Goal: Task Accomplishment & Management: Manage account settings

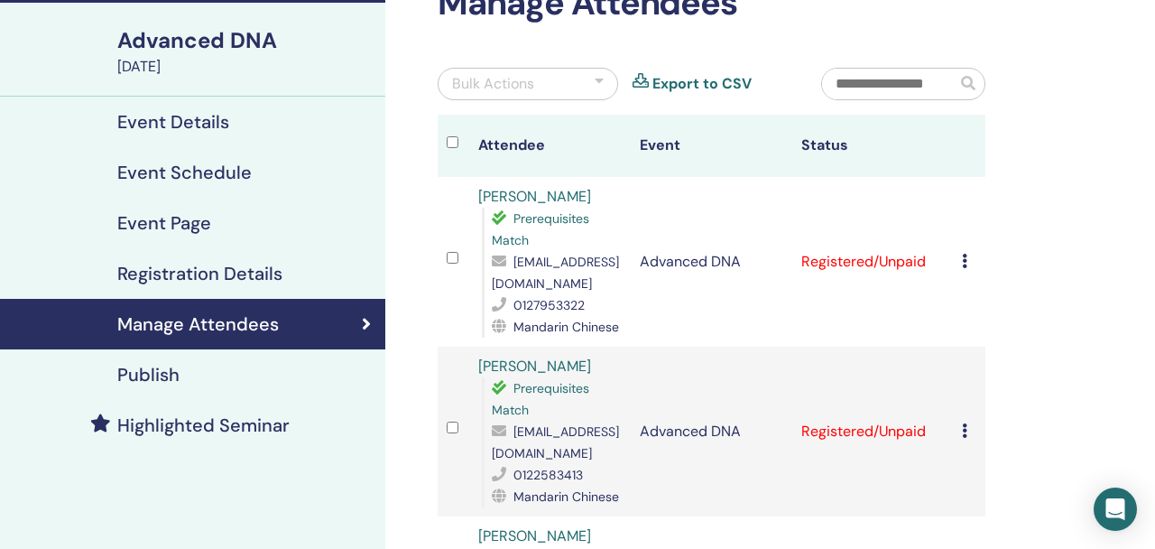
scroll to position [89, 0]
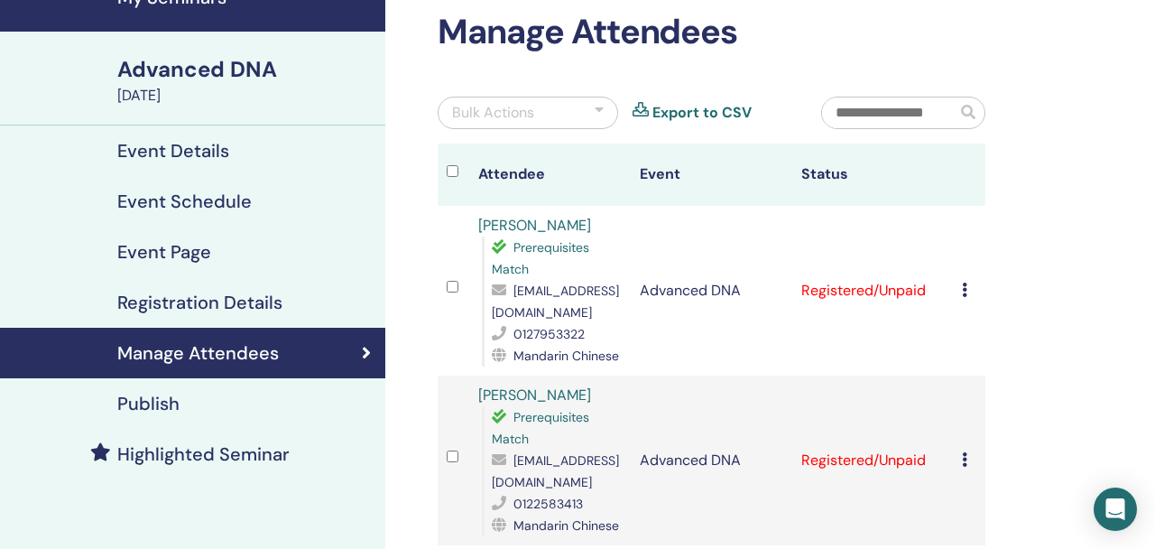
click at [528, 115] on div "Bulk Actions" at bounding box center [493, 113] width 82 height 22
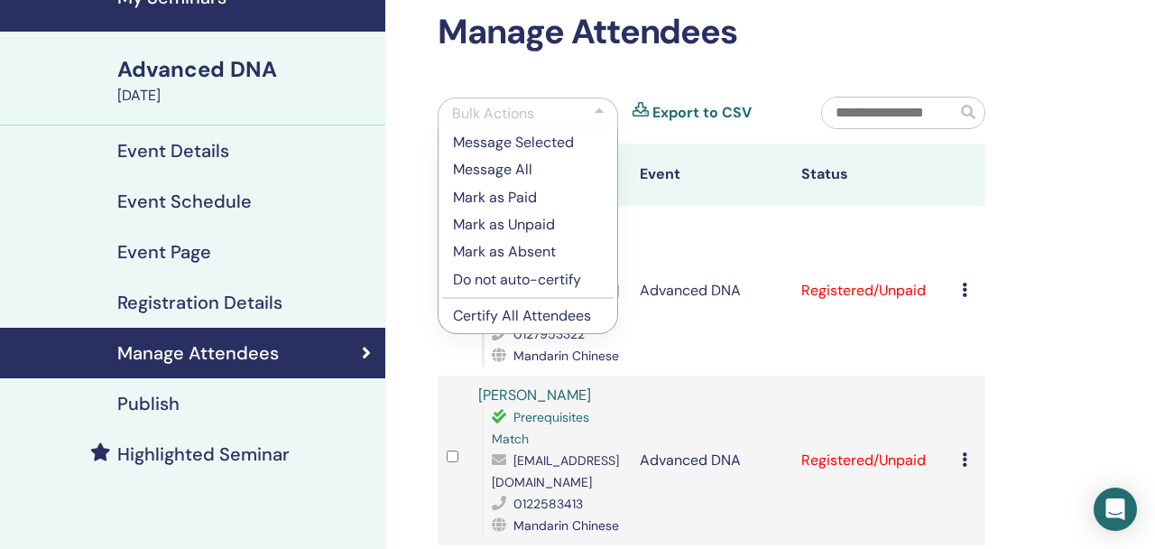
click at [529, 193] on p "Mark as Paid" at bounding box center [528, 198] width 150 height 22
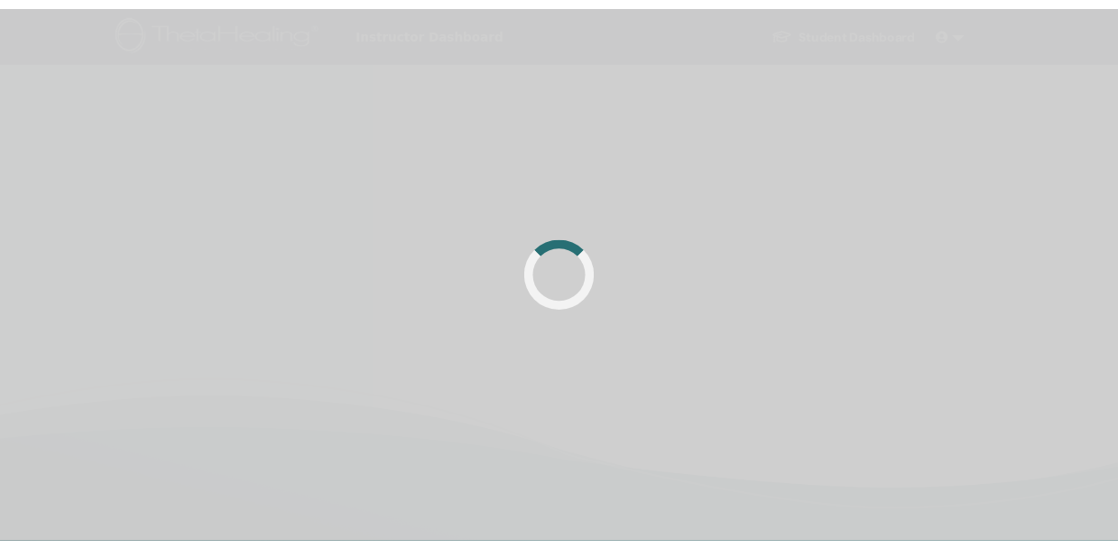
scroll to position [89, 0]
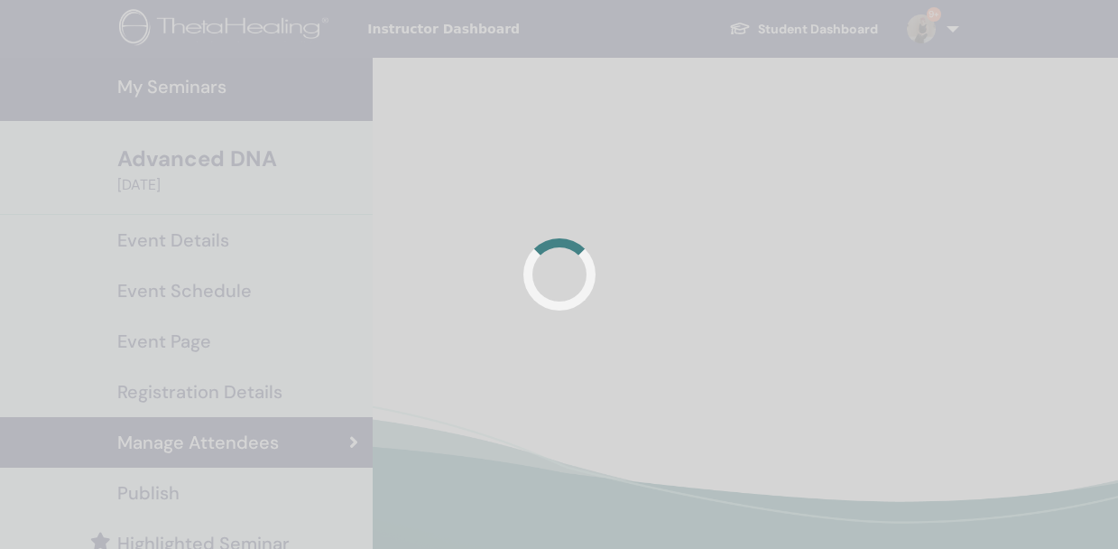
scroll to position [89, 0]
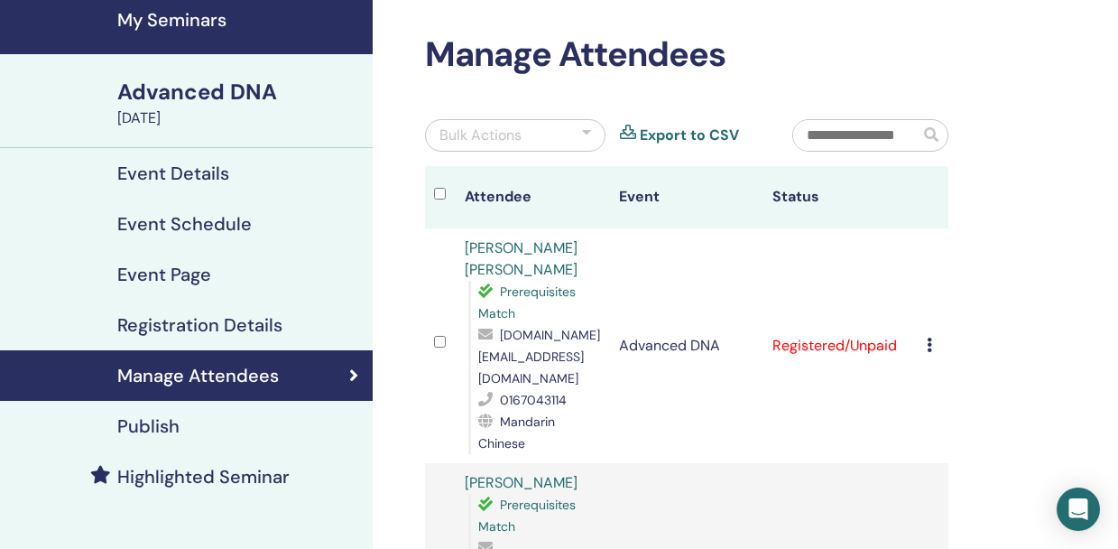
scroll to position [169, 0]
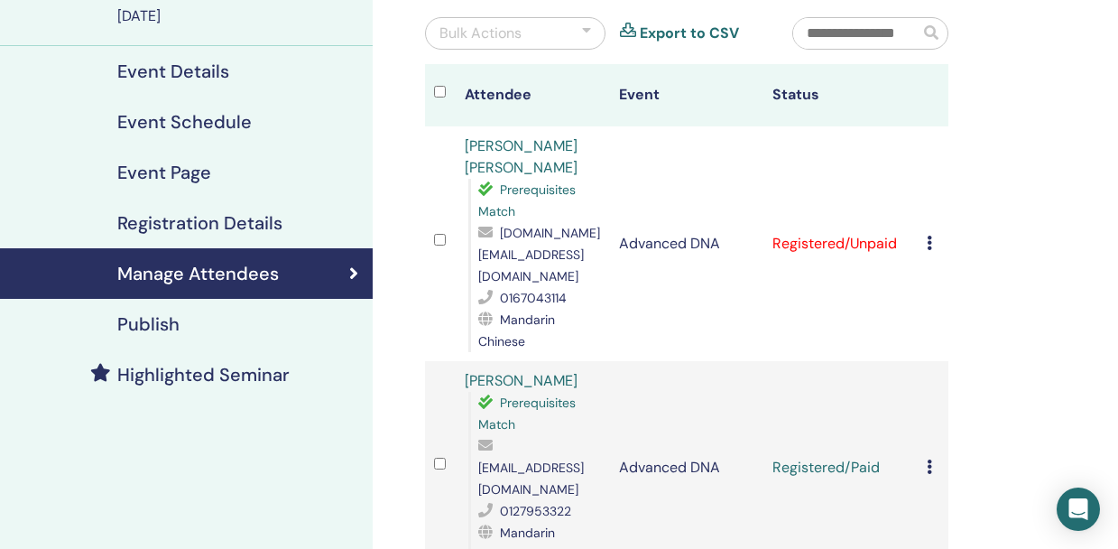
click at [924, 217] on td "Cancel Registration Do not auto-certify Mark as Paid Mark as Unpaid Mark as Abs…" at bounding box center [933, 243] width 31 height 235
click at [928, 235] on icon at bounding box center [929, 242] width 5 height 14
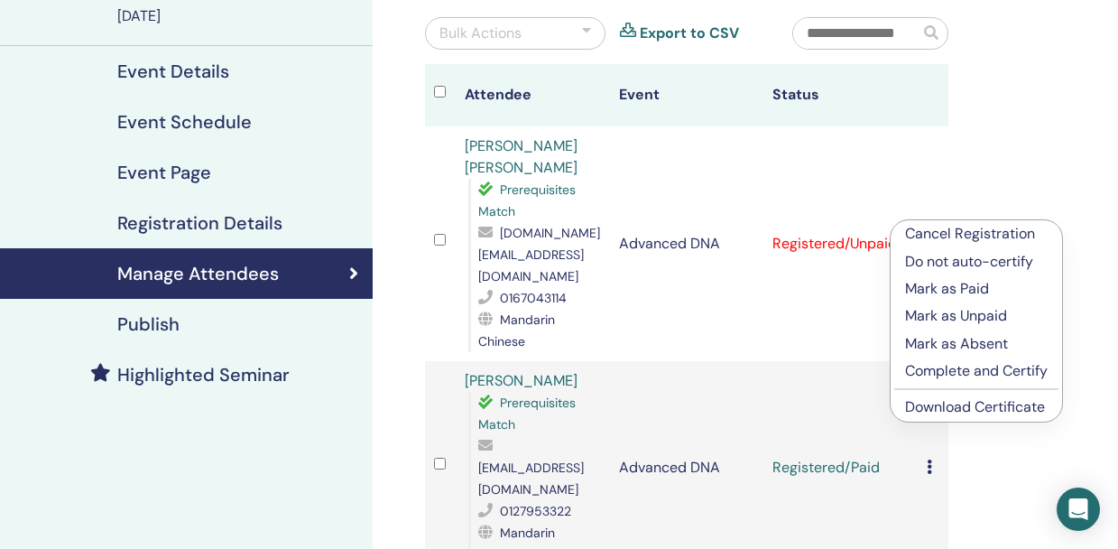
click at [945, 285] on p "Mark as Paid" at bounding box center [976, 289] width 143 height 22
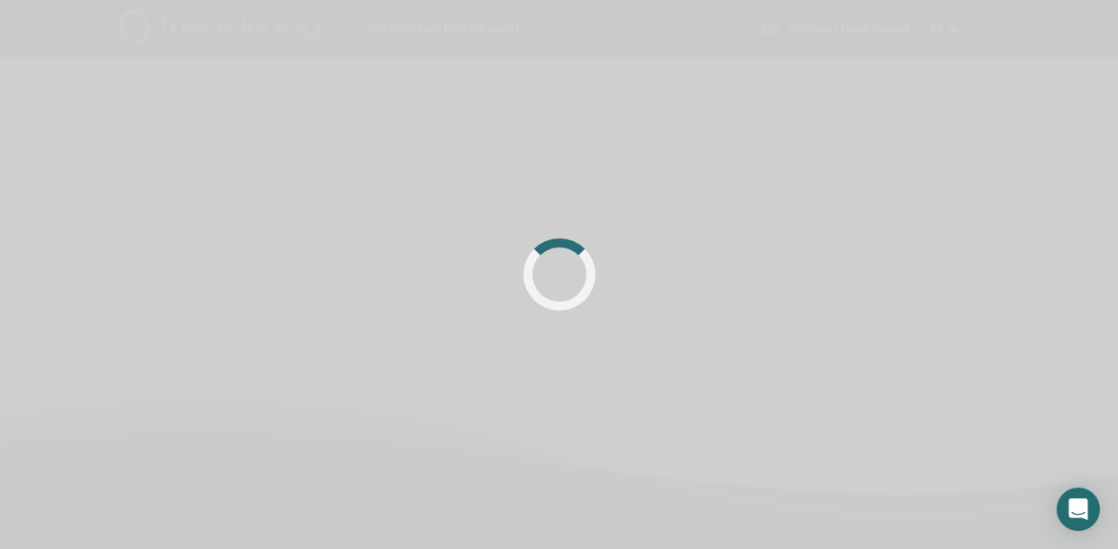
scroll to position [169, 0]
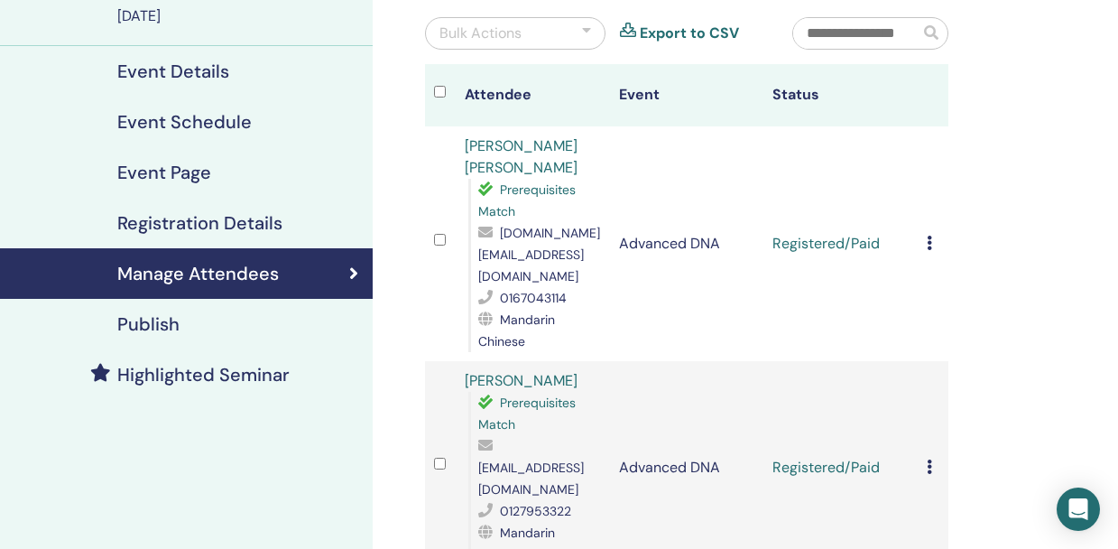
click at [874, 32] on input "text" at bounding box center [856, 33] width 126 height 31
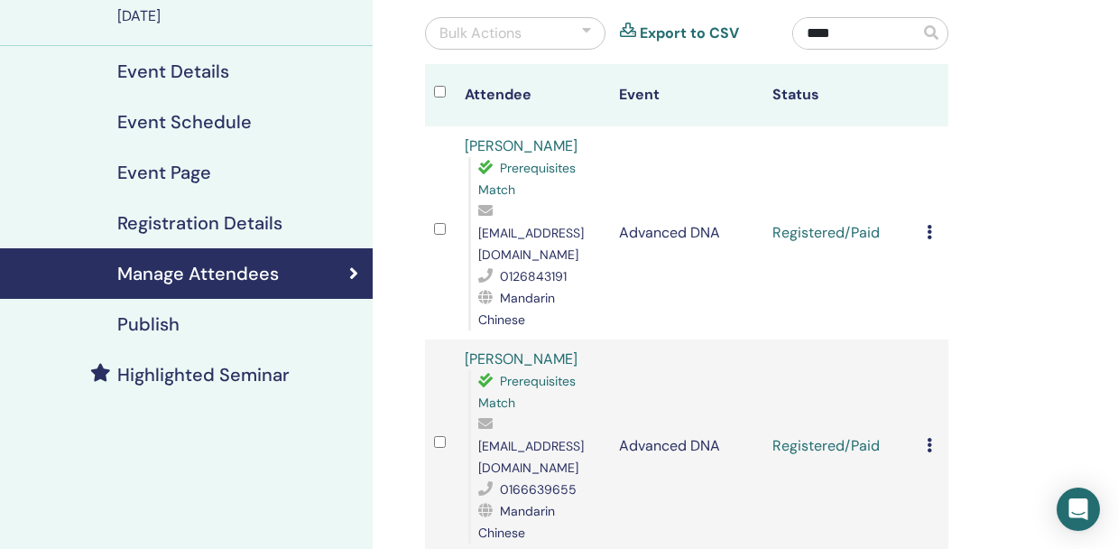
type input "****"
click at [931, 225] on icon at bounding box center [929, 232] width 5 height 14
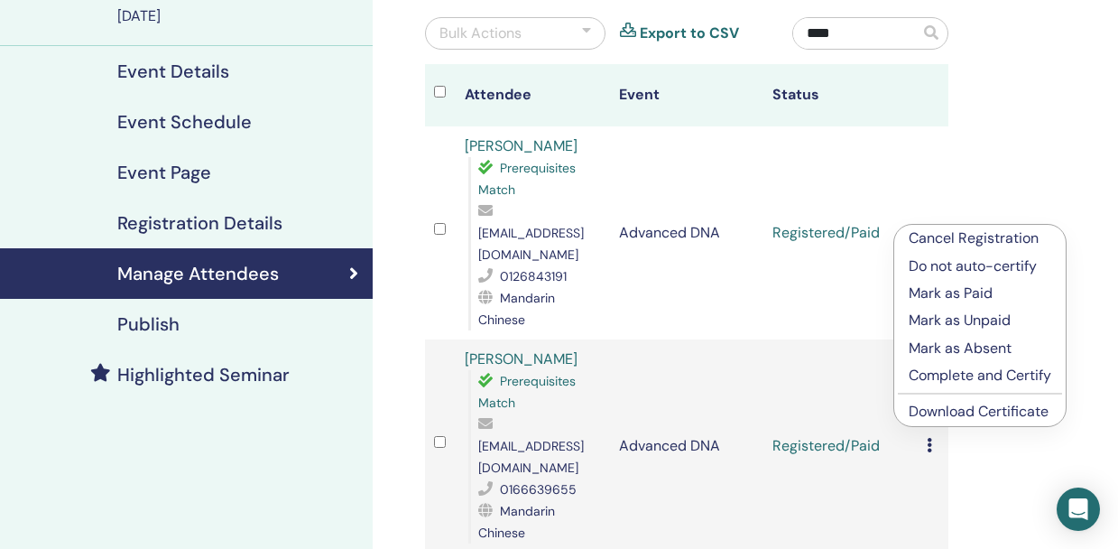
click at [951, 240] on p "Cancel Registration" at bounding box center [980, 238] width 143 height 22
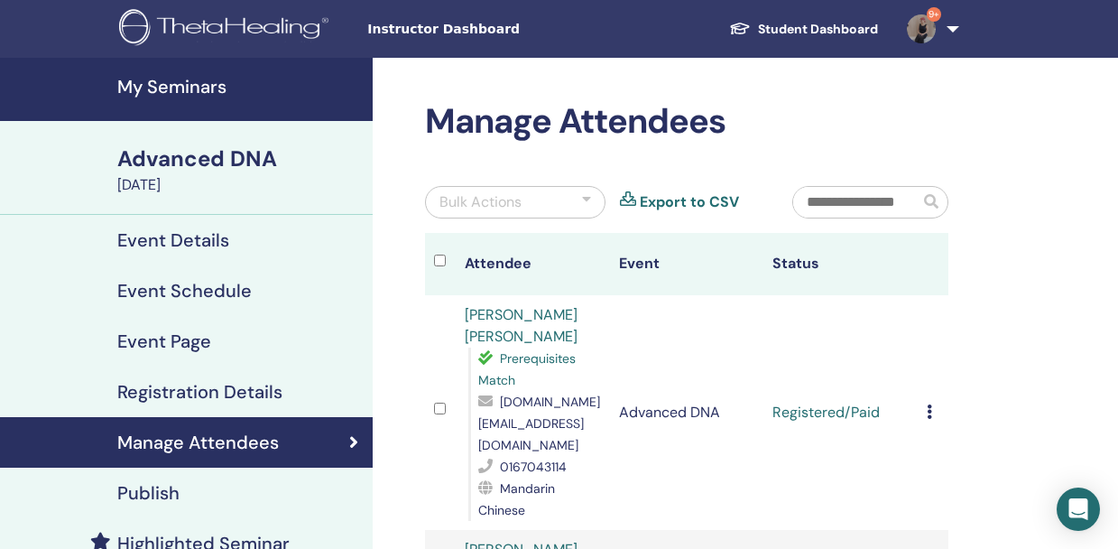
click at [853, 213] on input "text" at bounding box center [856, 202] width 126 height 31
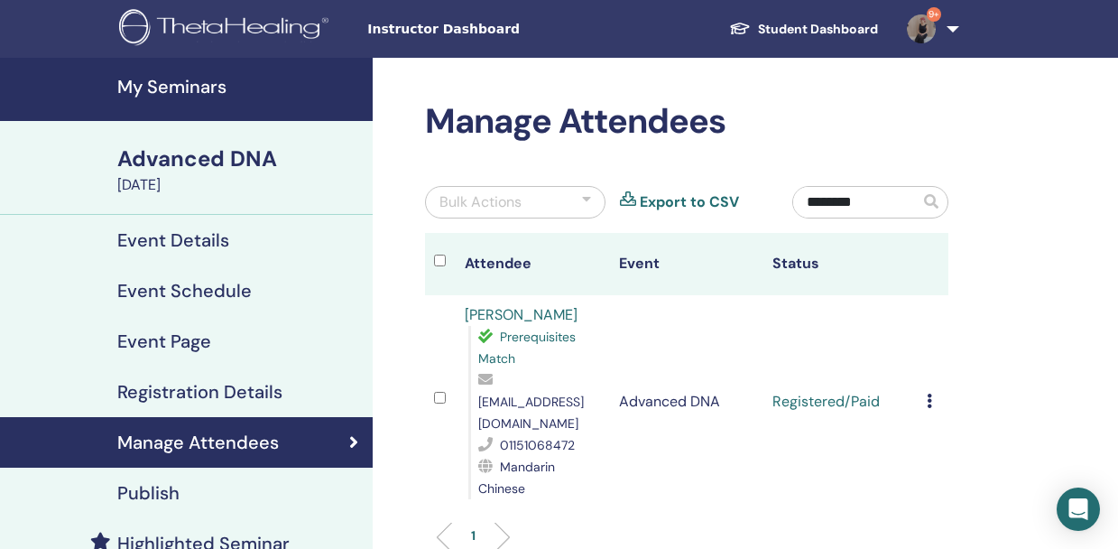
type input "********"
click at [930, 393] on icon at bounding box center [929, 400] width 5 height 14
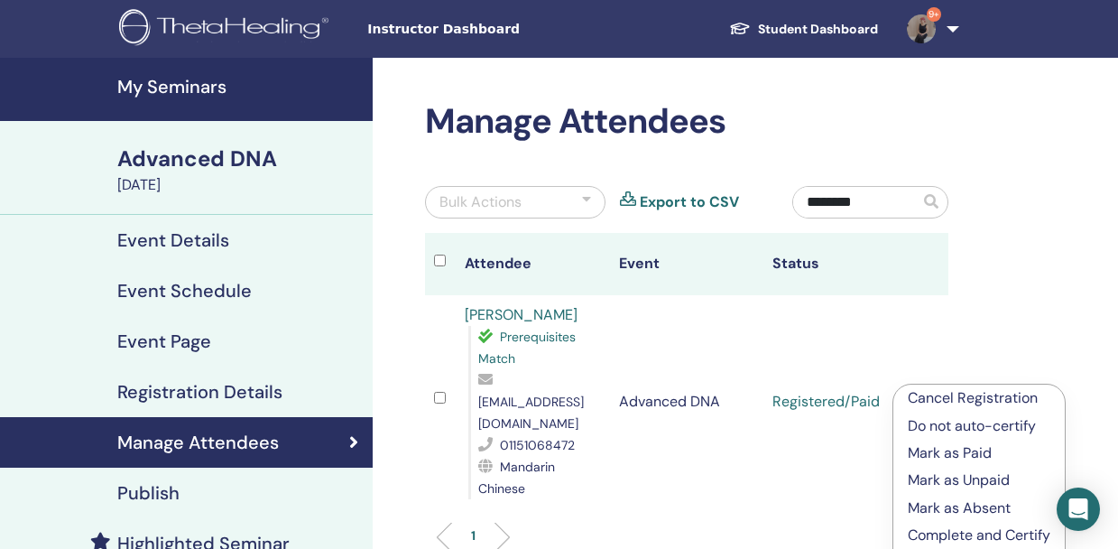
click at [984, 401] on p "Cancel Registration" at bounding box center [979, 398] width 143 height 22
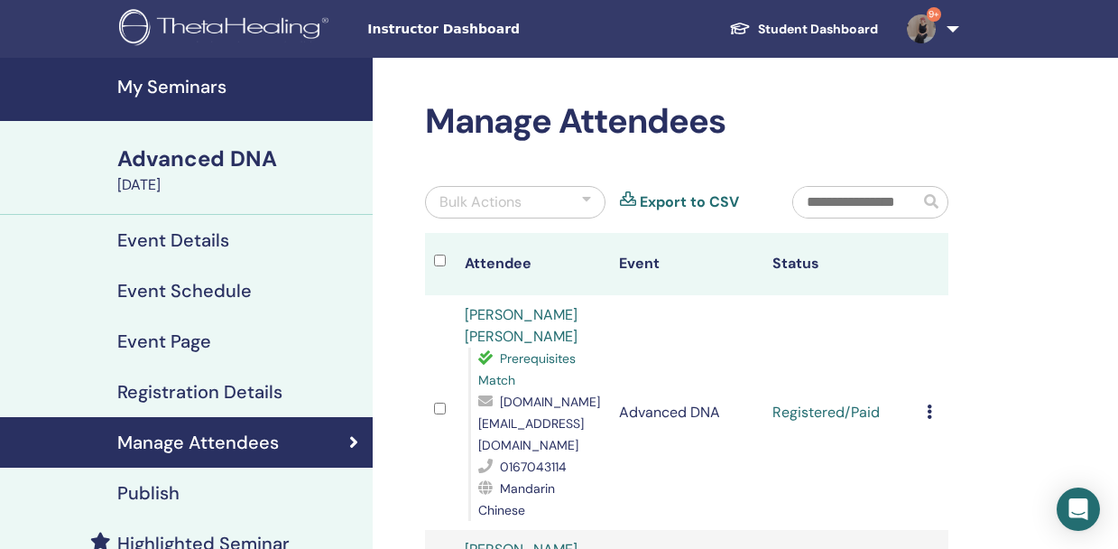
click at [466, 206] on div "Bulk Actions" at bounding box center [480, 202] width 82 height 22
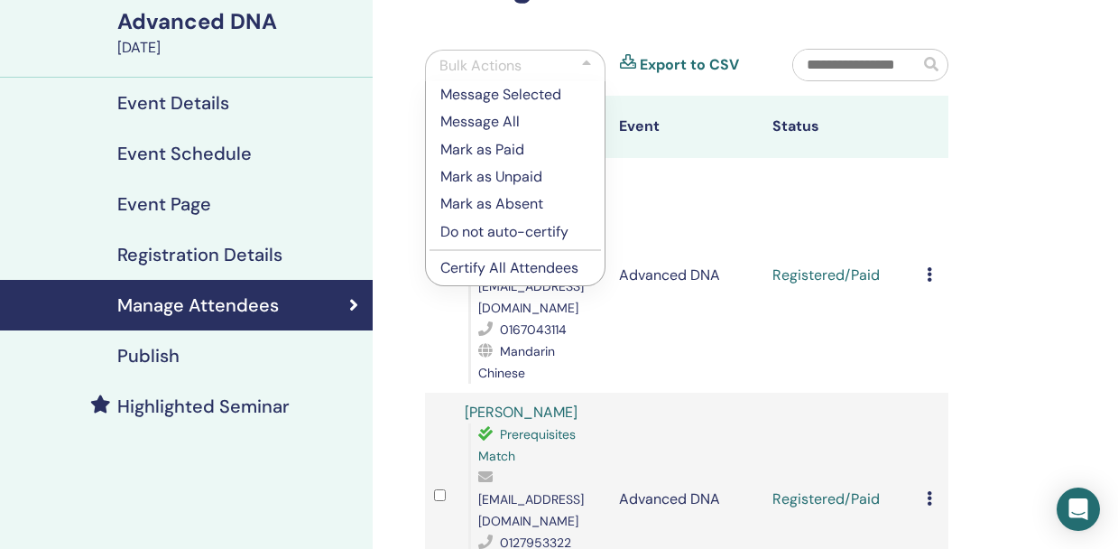
scroll to position [199, 0]
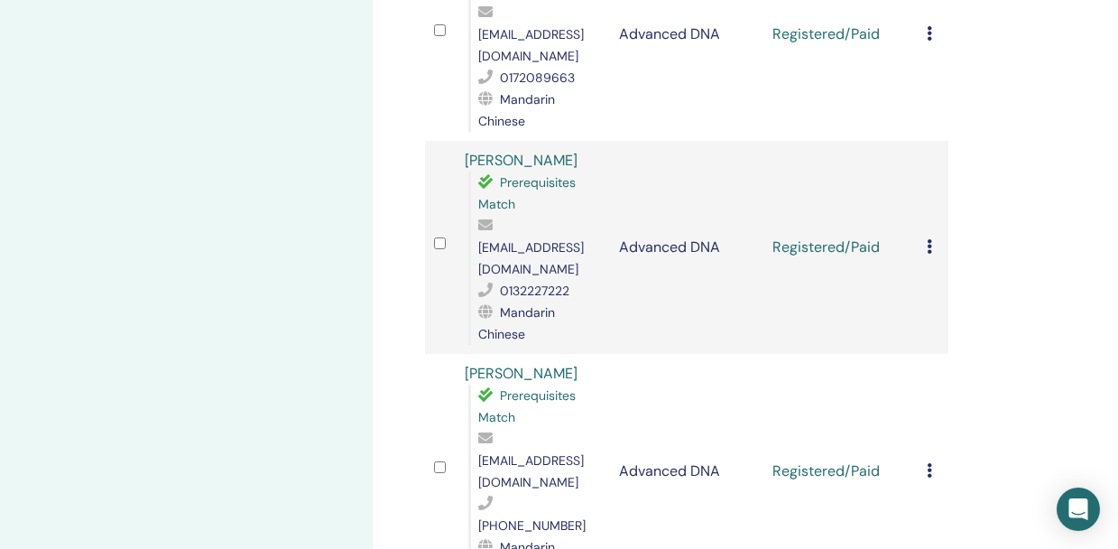
scroll to position [3922, 0]
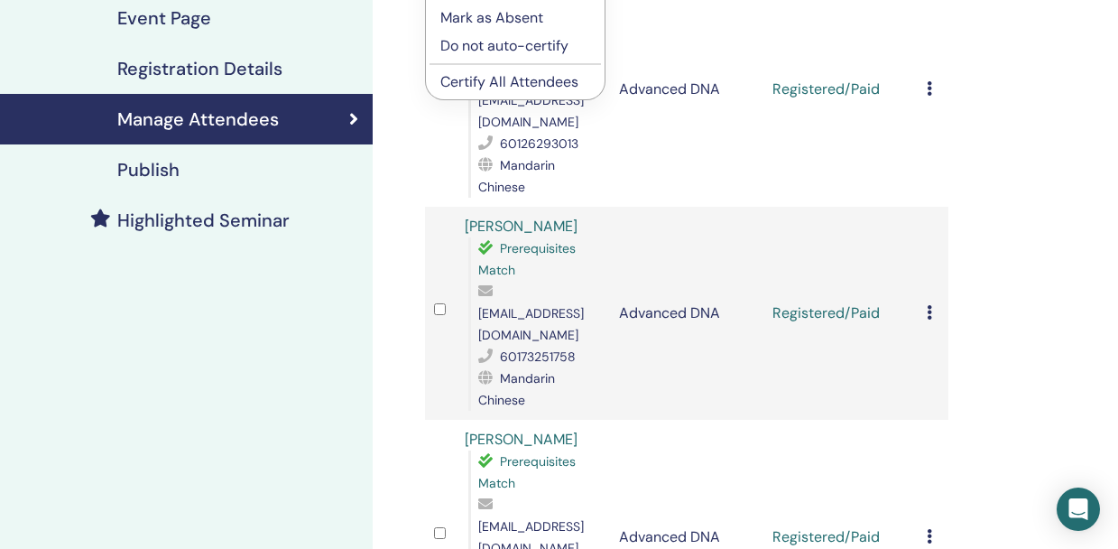
scroll to position [0, 0]
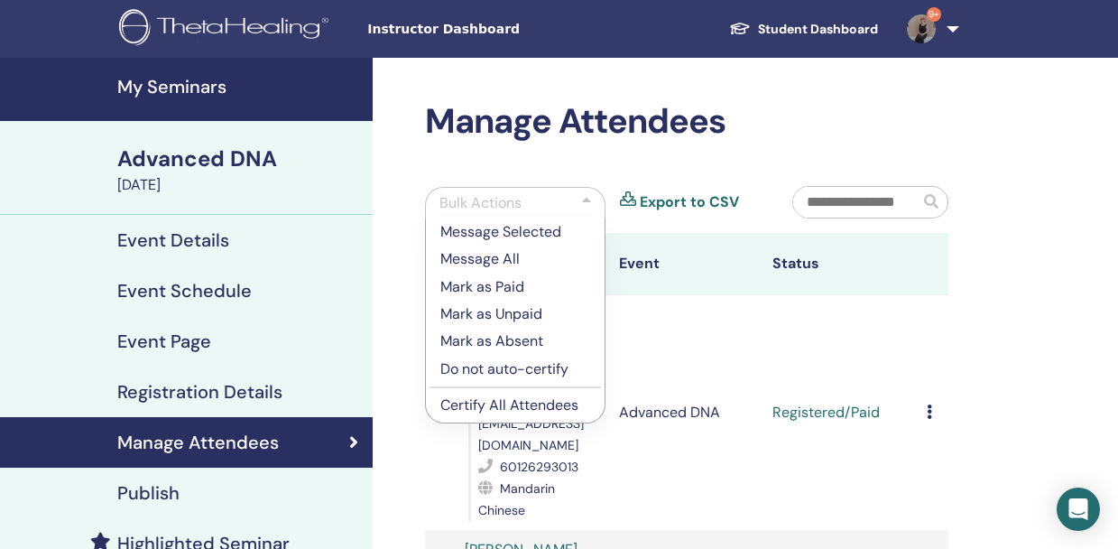
click at [217, 23] on img at bounding box center [227, 29] width 216 height 41
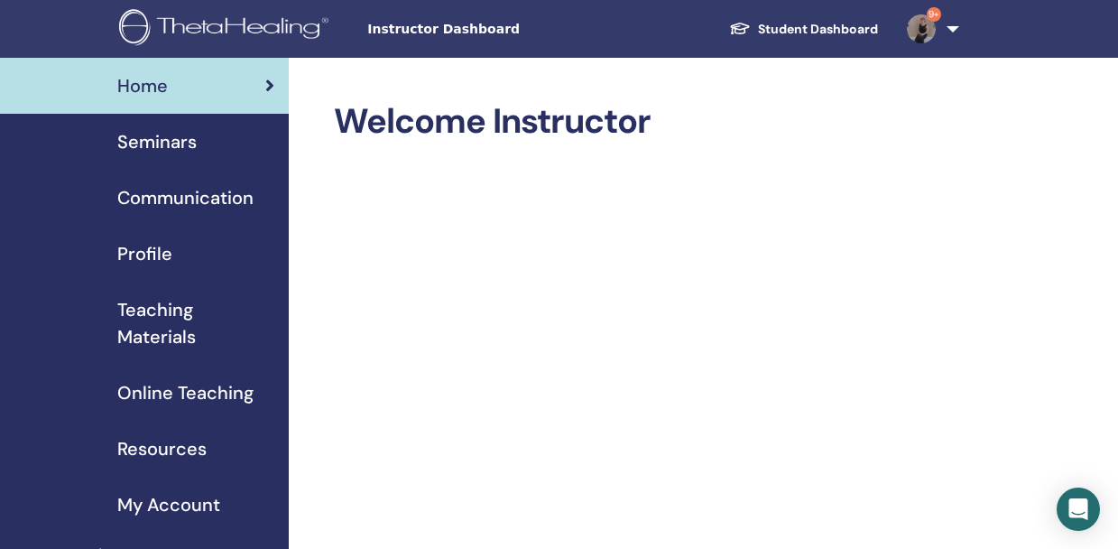
click at [106, 154] on div "Seminars" at bounding box center [144, 141] width 260 height 27
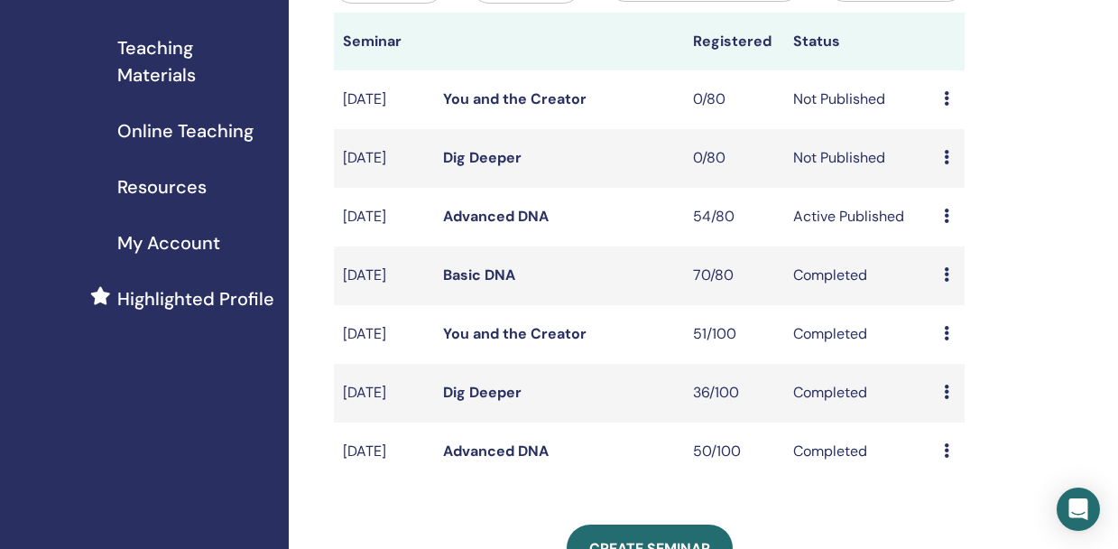
scroll to position [297, 0]
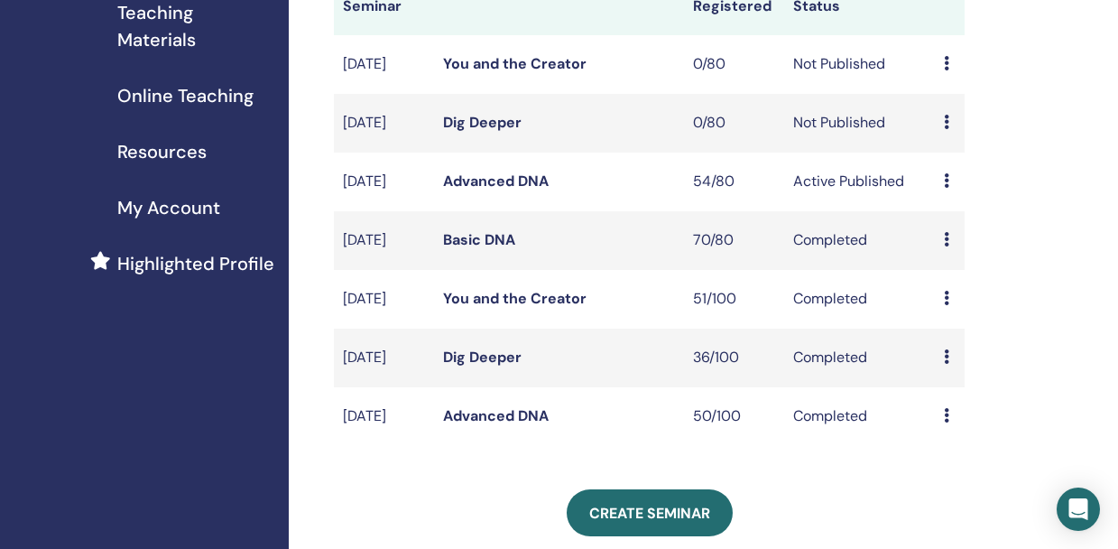
click at [503, 190] on link "Advanced DNA" at bounding box center [496, 180] width 106 height 19
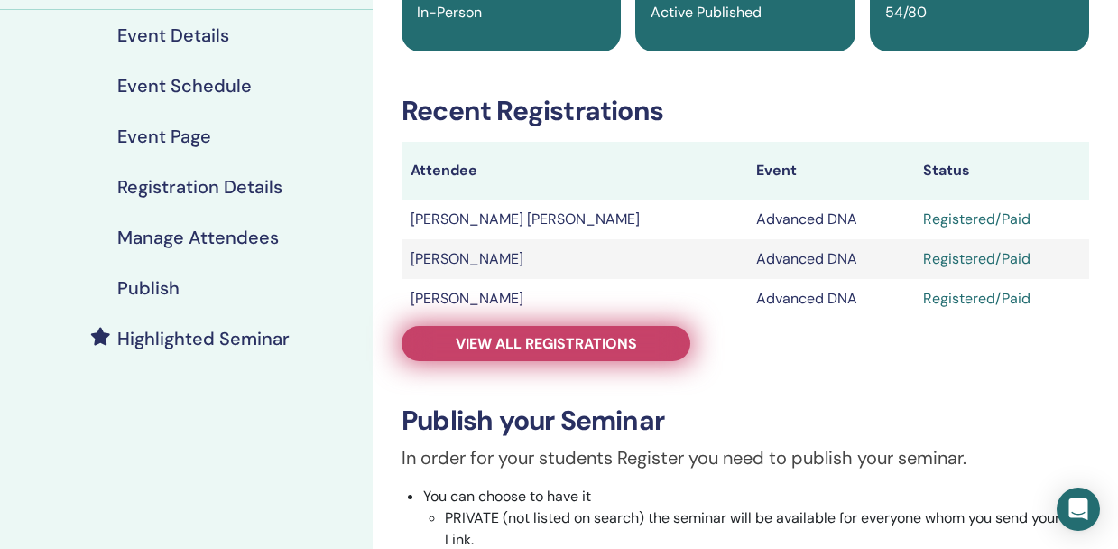
scroll to position [209, 0]
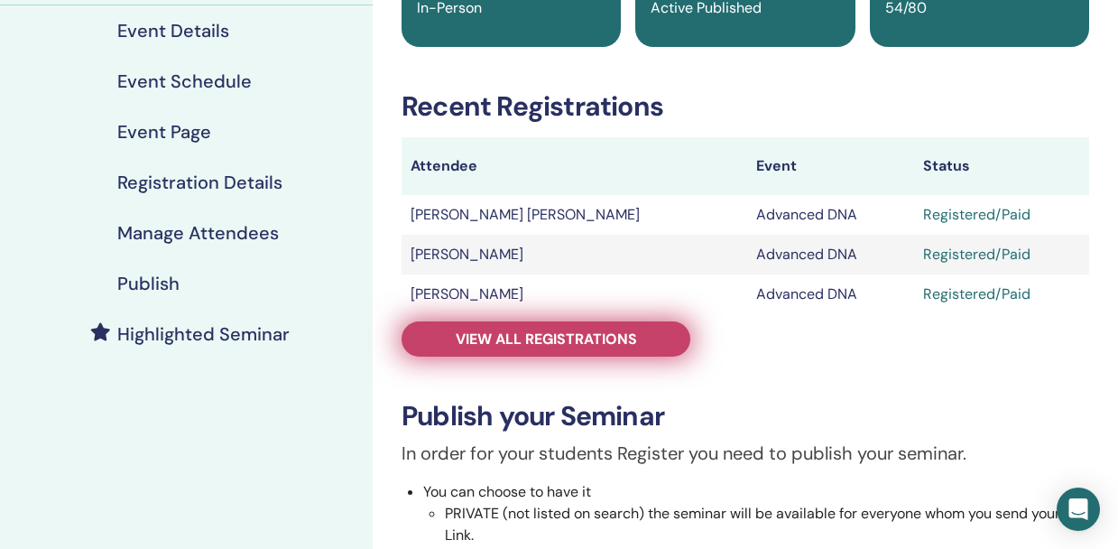
click at [605, 341] on span "View all registrations" at bounding box center [546, 338] width 181 height 19
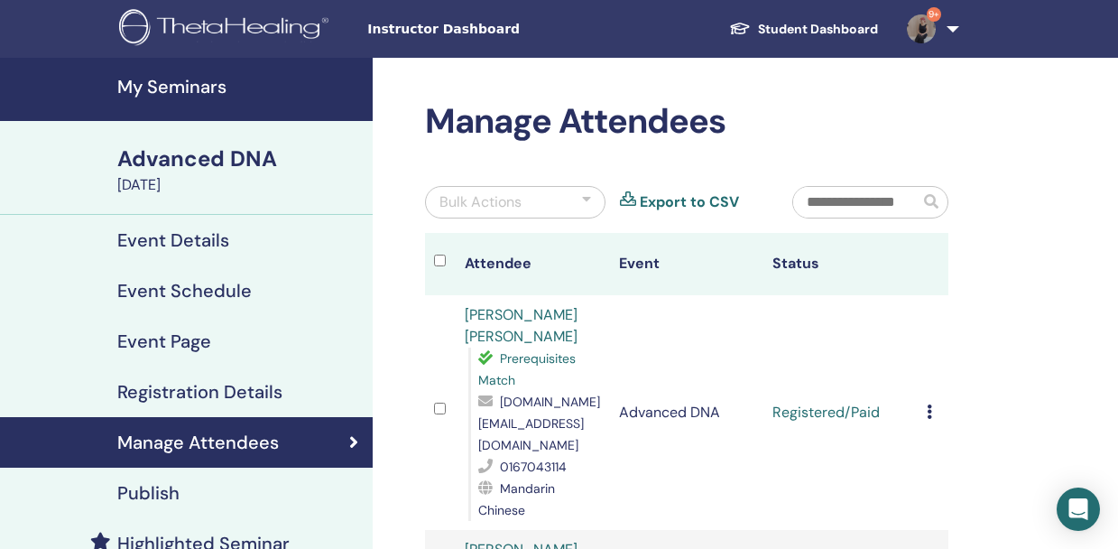
click at [842, 198] on input "text" at bounding box center [856, 202] width 126 height 31
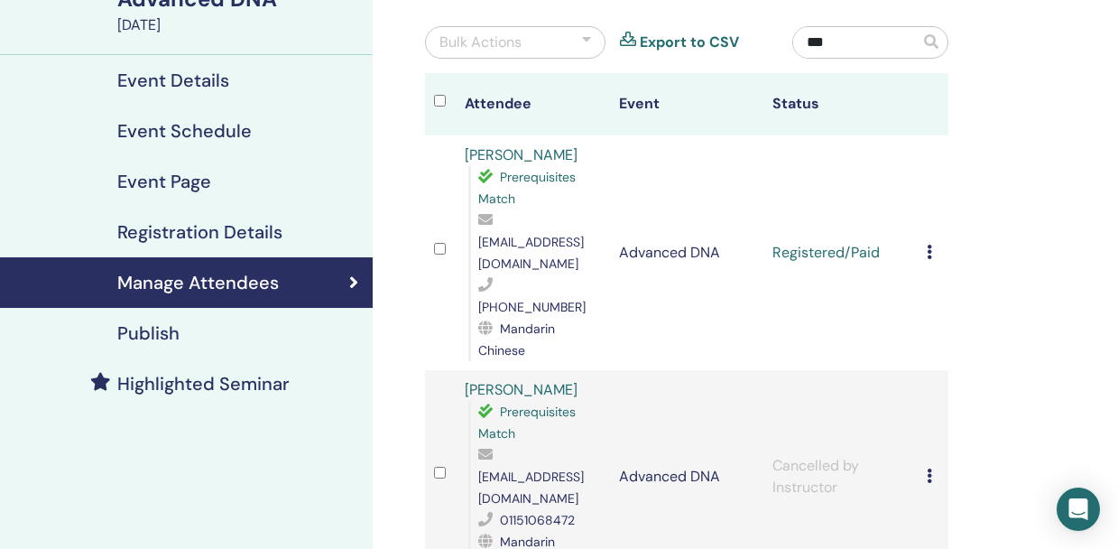
scroll to position [224, 0]
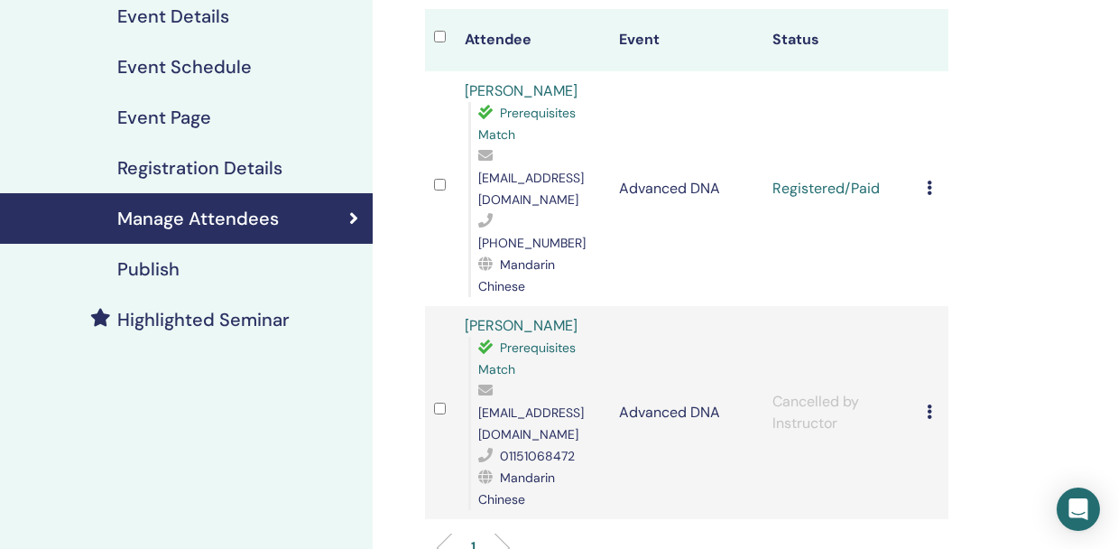
type input "***"
click at [927, 404] on icon at bounding box center [929, 411] width 5 height 14
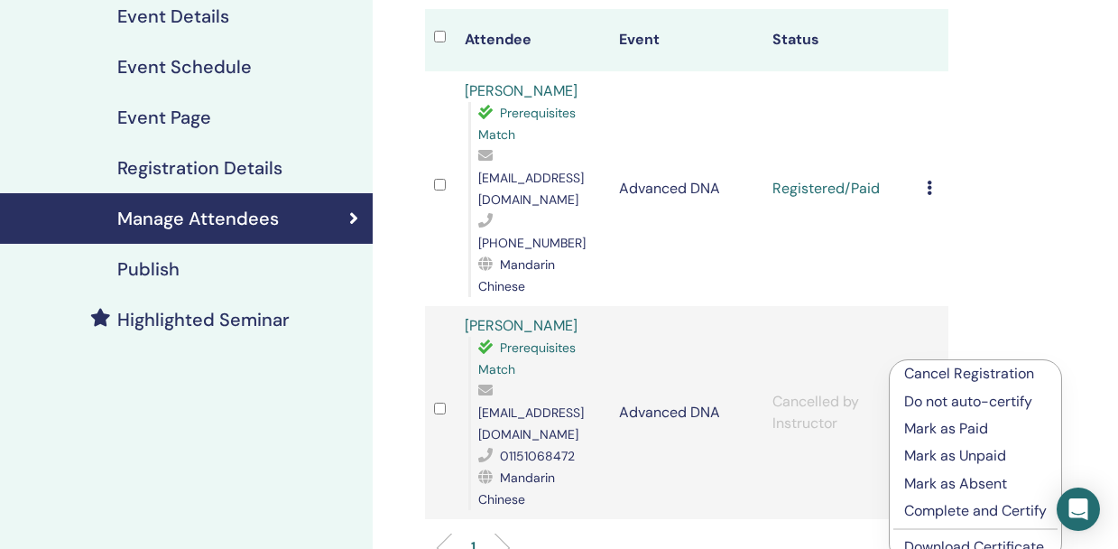
click at [954, 423] on p "Mark as Paid" at bounding box center [975, 429] width 143 height 22
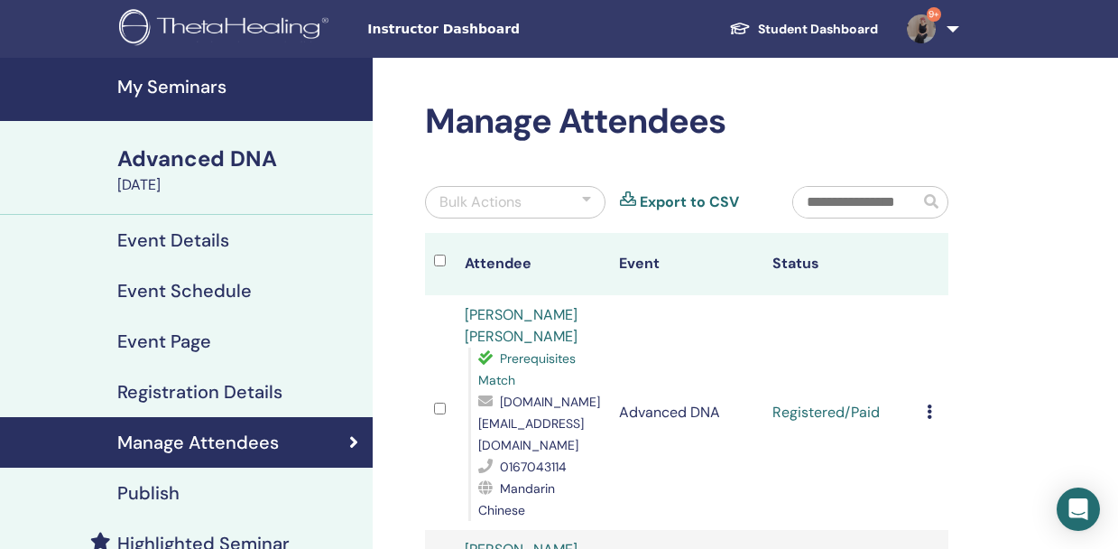
click at [848, 205] on input "text" at bounding box center [856, 202] width 126 height 31
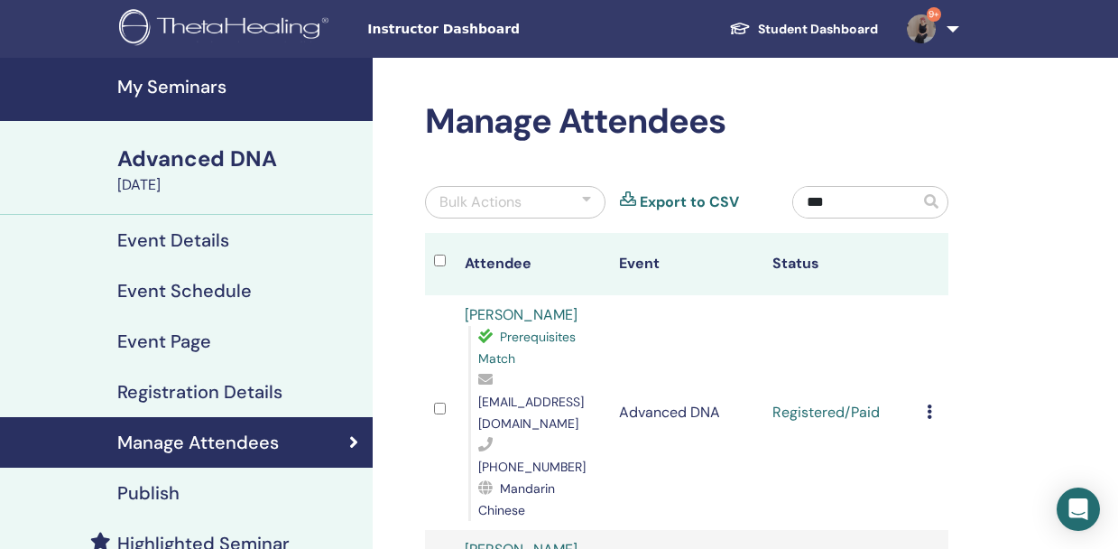
scroll to position [87, 0]
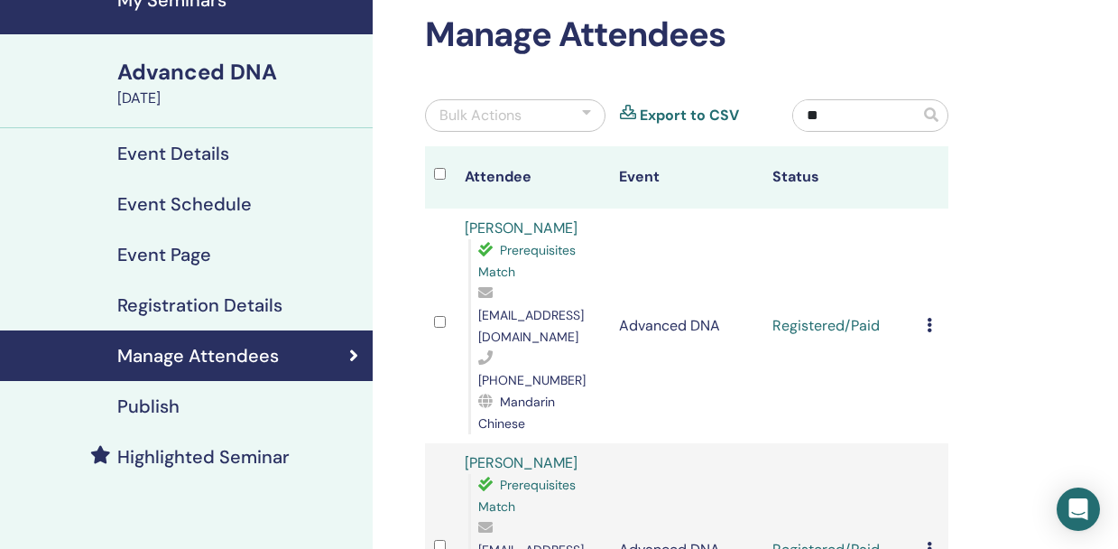
type input "*"
